Goal: Task Accomplishment & Management: Use online tool/utility

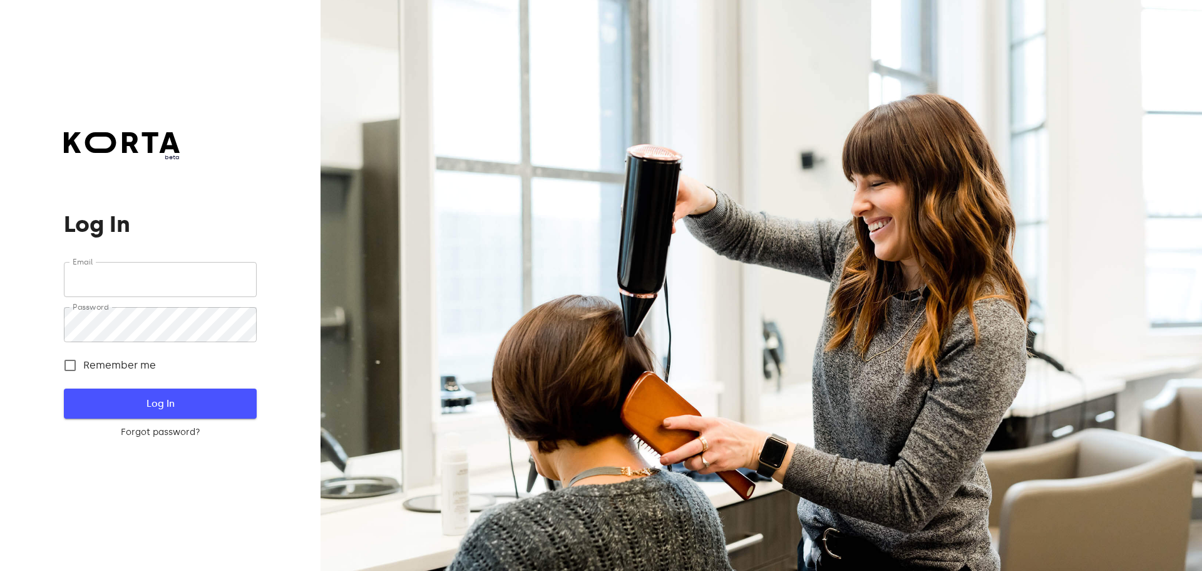
type input "[EMAIL_ADDRESS][DOMAIN_NAME]"
drag, startPoint x: 157, startPoint y: 404, endPoint x: 649, endPoint y: 128, distance: 564.2
click at [157, 403] on span "Log In" at bounding box center [160, 403] width 152 height 16
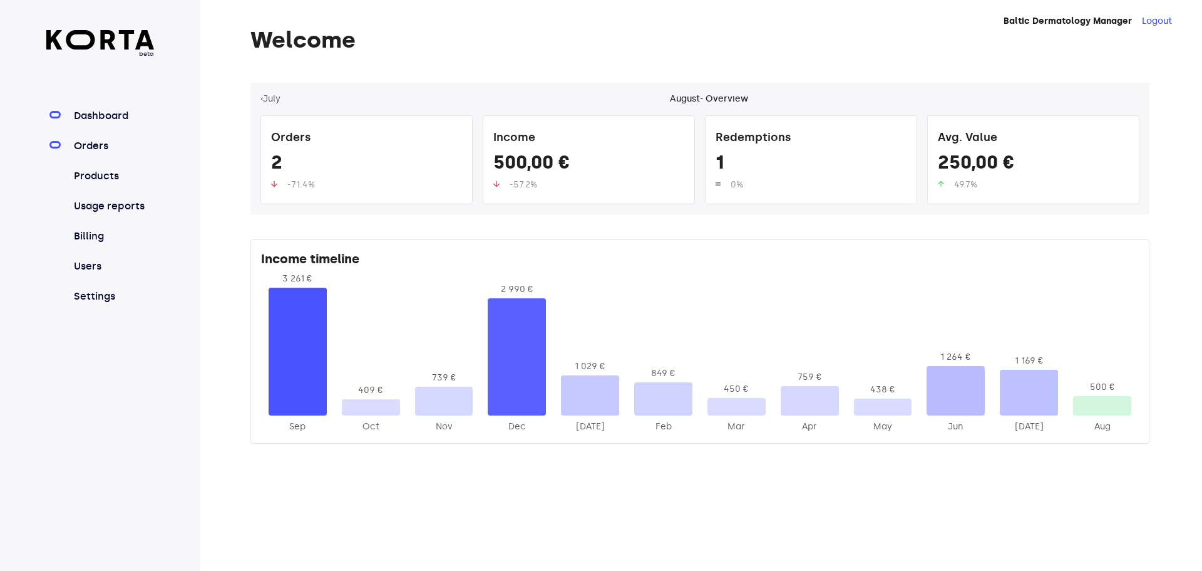
drag, startPoint x: 92, startPoint y: 143, endPoint x: 111, endPoint y: 139, distance: 19.3
click at [94, 143] on link "Orders" at bounding box center [112, 145] width 83 height 15
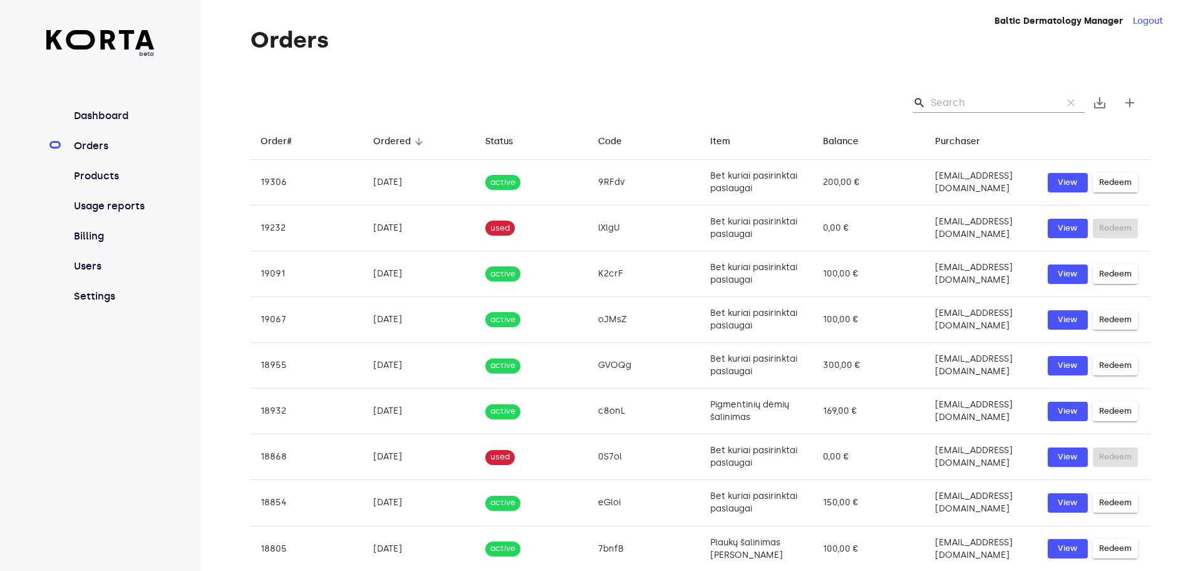
click at [942, 102] on input "Search" at bounding box center [992, 103] width 122 height 20
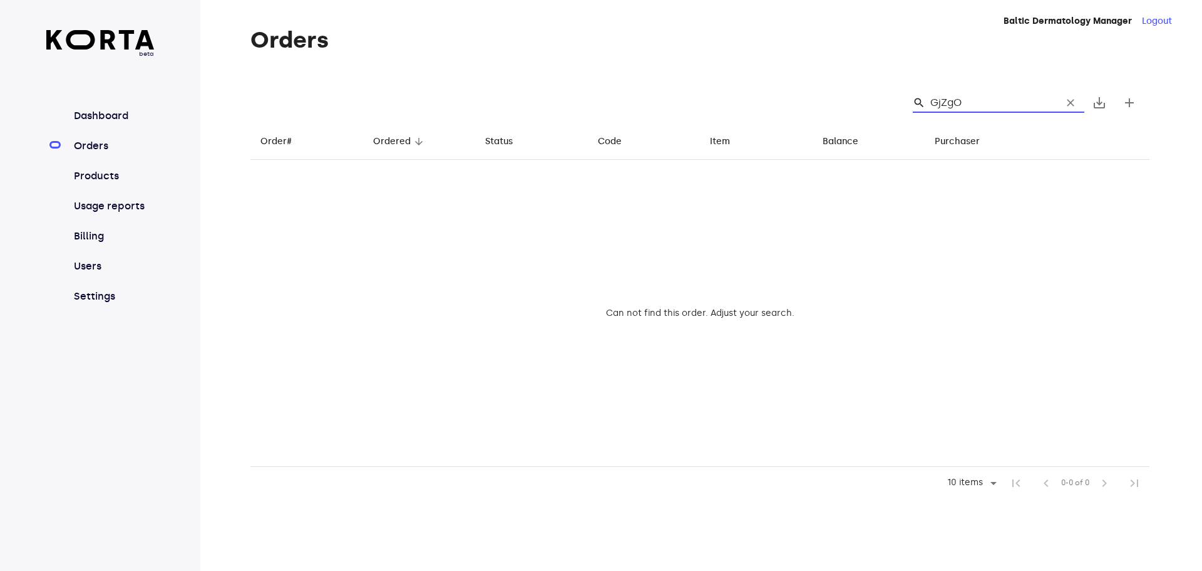
drag, startPoint x: 968, startPoint y: 101, endPoint x: 956, endPoint y: 103, distance: 12.0
click at [956, 103] on input "GjZgO" at bounding box center [992, 103] width 122 height 20
click at [860, 199] on td "Can not find this order. Adjust your search." at bounding box center [700, 313] width 899 height 307
click at [952, 105] on input "GjZg0" at bounding box center [992, 103] width 122 height 20
type input "GjZq0"
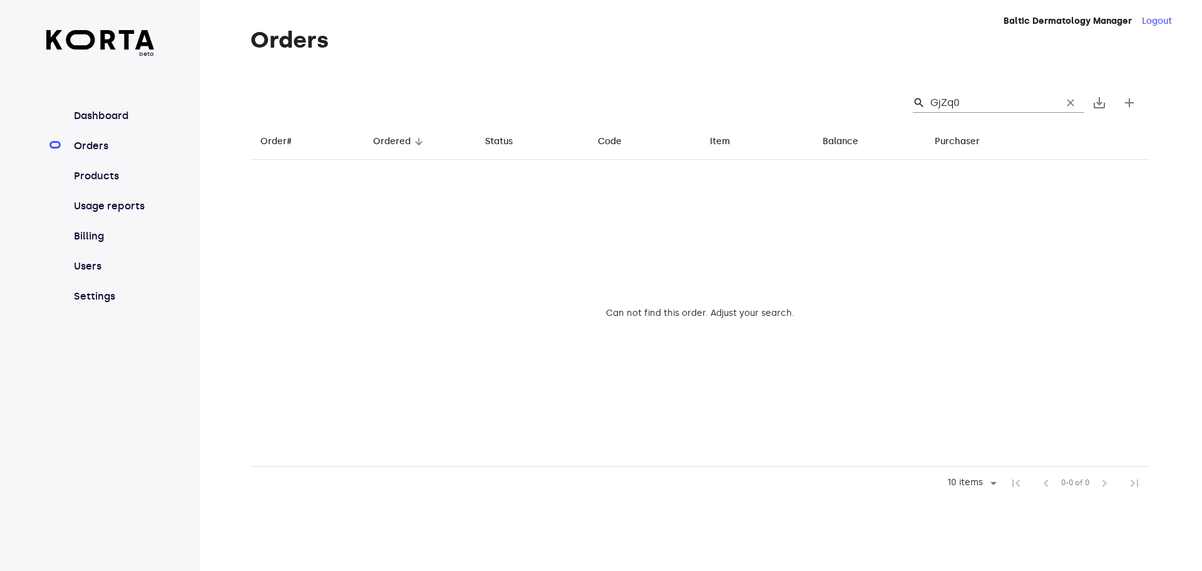
click at [1000, 259] on td "Can not find this order. Adjust your search." at bounding box center [700, 313] width 899 height 307
click at [94, 143] on link "Orders" at bounding box center [112, 145] width 83 height 15
drag, startPoint x: 966, startPoint y: 101, endPoint x: 958, endPoint y: 97, distance: 8.7
click at [958, 97] on input "GjZq0" at bounding box center [992, 103] width 122 height 20
drag, startPoint x: 963, startPoint y: 95, endPoint x: 954, endPoint y: 100, distance: 10.1
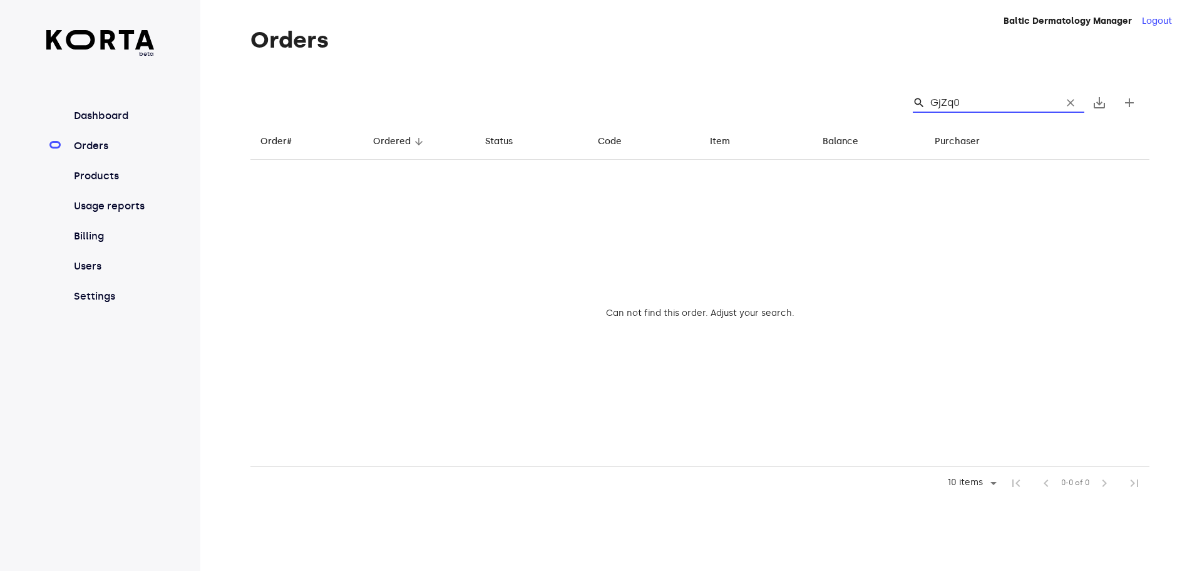
click at [954, 100] on input "GjZq0" at bounding box center [992, 103] width 122 height 20
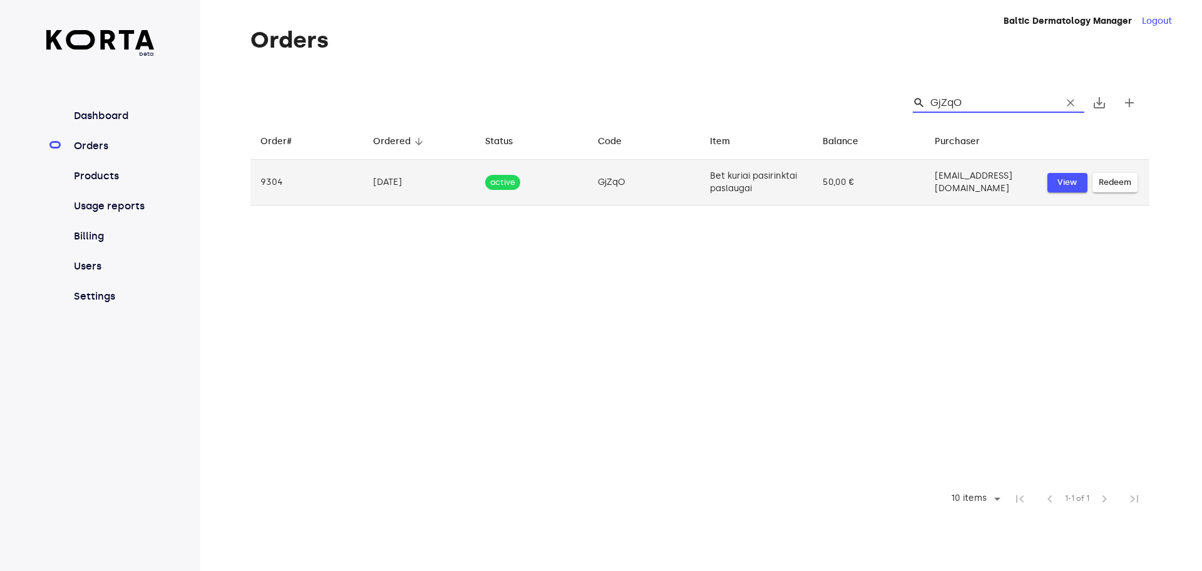
type input "GjZqO"
click at [1069, 183] on span "View" at bounding box center [1068, 182] width 28 height 14
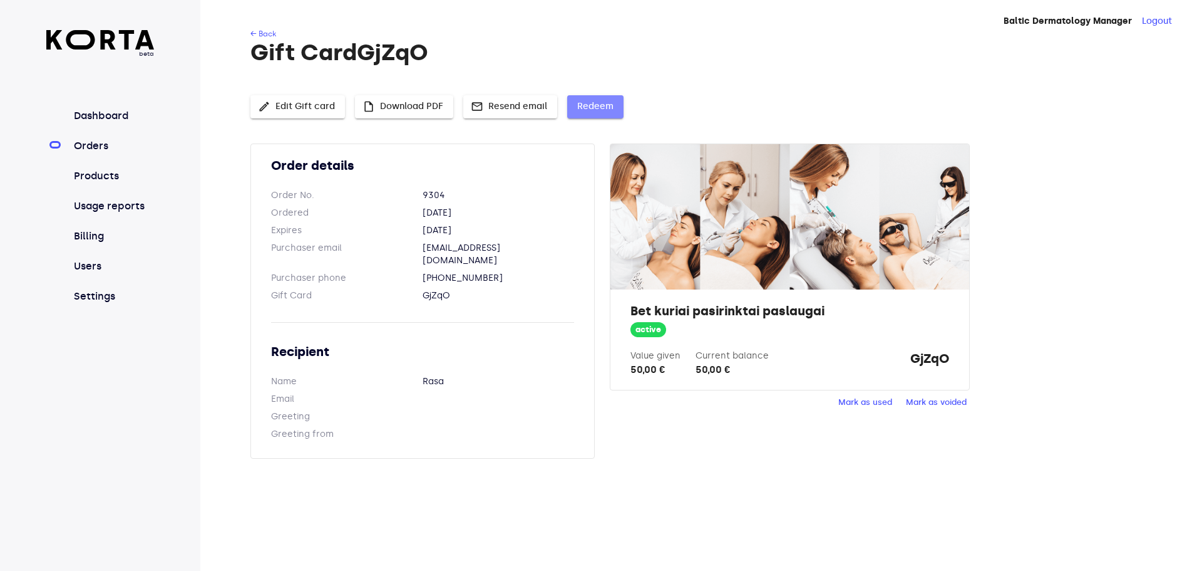
click at [587, 108] on span "Redeem" at bounding box center [595, 107] width 36 height 16
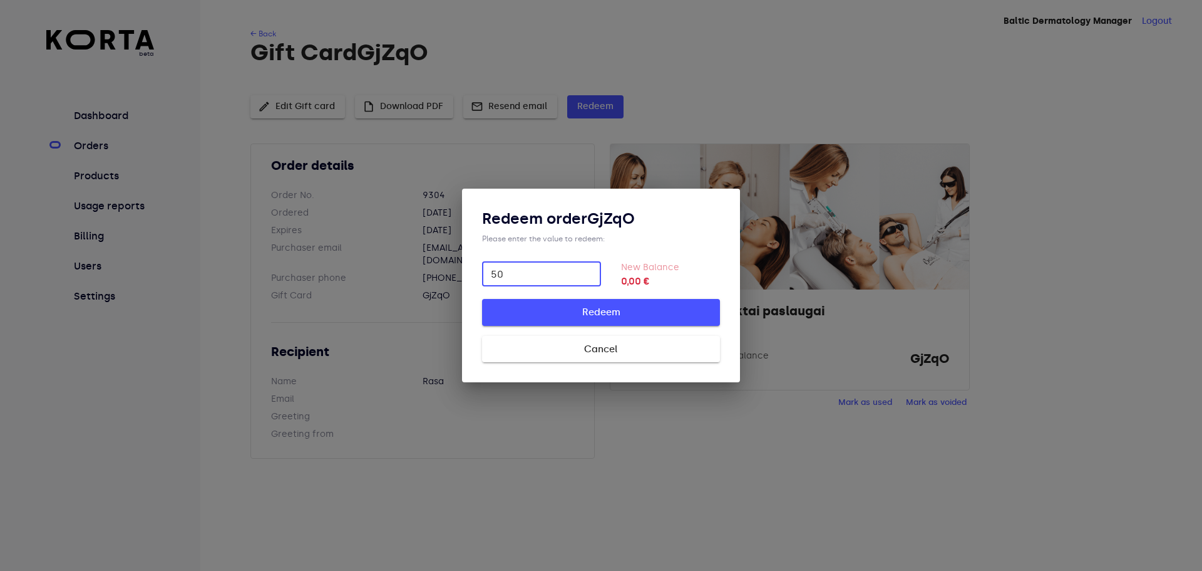
type input "50"
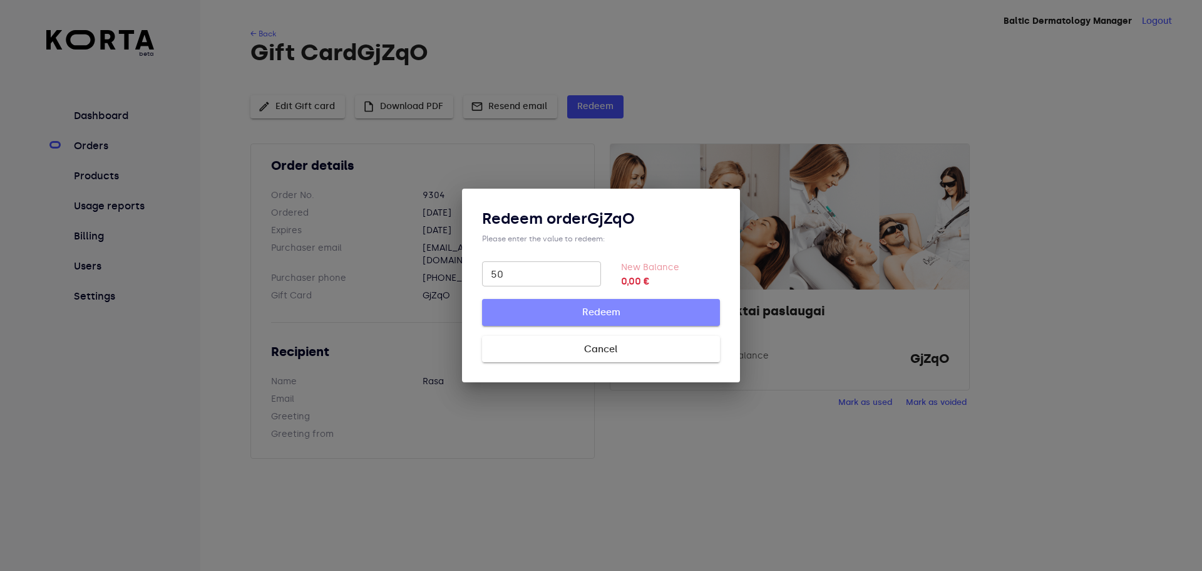
click at [569, 313] on span "Redeem" at bounding box center [601, 312] width 198 height 16
